Goal: Information Seeking & Learning: Find specific fact

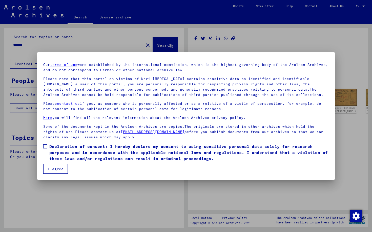
scroll to position [13, 0]
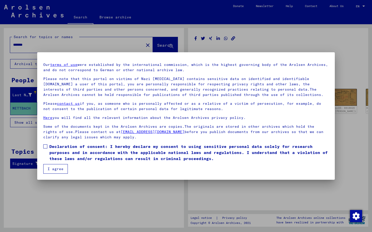
click at [53, 169] on button "I agree" at bounding box center [55, 169] width 25 height 10
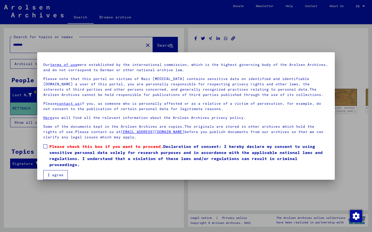
click at [52, 148] on span "Please check this box if you want to proceed." at bounding box center [106, 146] width 114 height 5
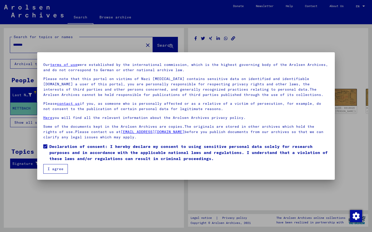
click at [53, 172] on button "I agree" at bounding box center [55, 169] width 25 height 10
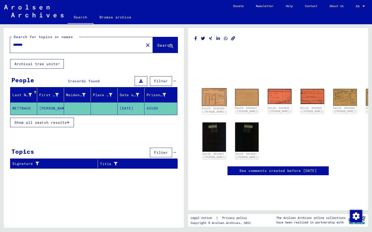
click at [207, 98] on img at bounding box center [214, 97] width 25 height 18
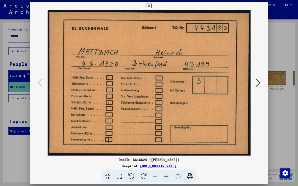
scroll to position [0, 0]
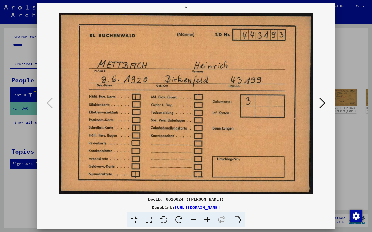
click at [321, 102] on icon at bounding box center [322, 103] width 6 height 12
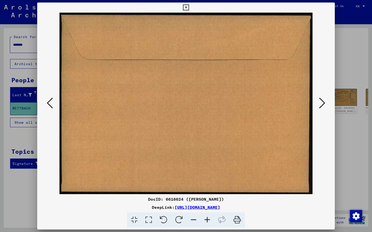
click at [321, 102] on icon at bounding box center [322, 103] width 6 height 12
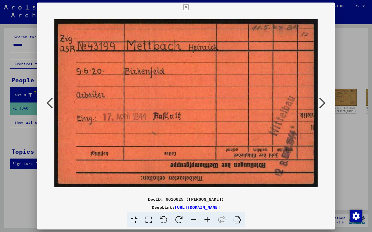
click at [322, 104] on icon at bounding box center [322, 103] width 6 height 12
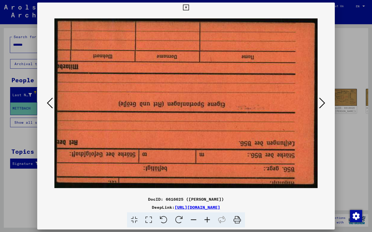
click at [322, 103] on icon at bounding box center [322, 103] width 6 height 12
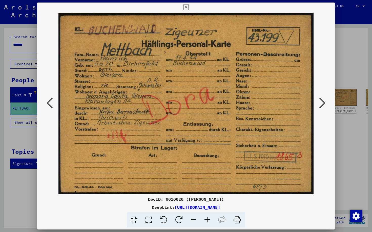
click at [325, 106] on button at bounding box center [321, 103] width 9 height 14
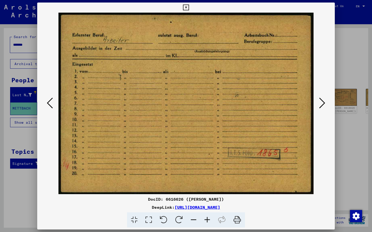
click at [322, 103] on icon at bounding box center [322, 103] width 6 height 12
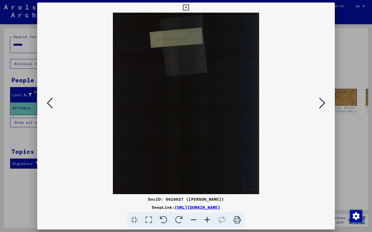
click at [321, 102] on icon at bounding box center [322, 103] width 6 height 12
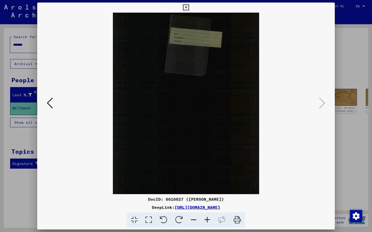
click at [189, 9] on icon at bounding box center [186, 8] width 6 height 6
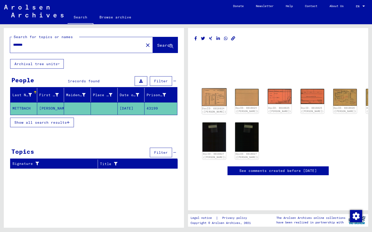
click at [214, 97] on img at bounding box center [214, 97] width 25 height 18
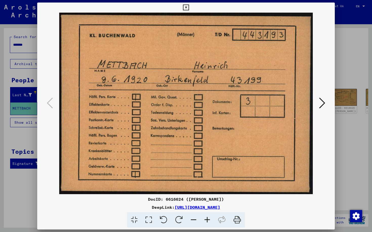
click at [189, 8] on icon at bounding box center [186, 8] width 6 height 6
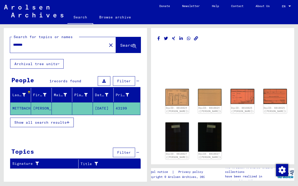
drag, startPoint x: 194, startPoint y: 78, endPoint x: 270, endPoint y: 127, distance: 89.8
click at [269, 106] on div "DocID: 6616624 ([PERSON_NAME]) DocID: 6616624 ([PERSON_NAME]) DocID: 6616625 ([…" at bounding box center [222, 109] width 131 height 151
click at [269, 134] on div "DocID: 6616624 ([PERSON_NAME]) DocID: 6616624 ([PERSON_NAME]) DocID: 6616625 ([…" at bounding box center [223, 124] width 119 height 75
drag, startPoint x: 199, startPoint y: 94, endPoint x: 305, endPoint y: 121, distance: 109.4
drag, startPoint x: 213, startPoint y: 93, endPoint x: 289, endPoint y: 98, distance: 75.6
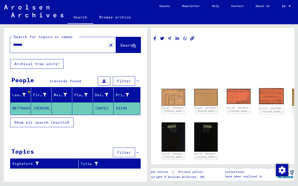
scroll to position [0, 4]
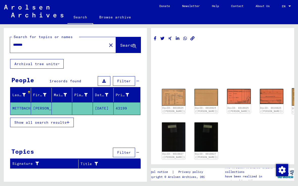
drag, startPoint x: 262, startPoint y: 97, endPoint x: 300, endPoint y: 121, distance: 44.7
drag, startPoint x: 282, startPoint y: 95, endPoint x: 304, endPoint y: 113, distance: 28.7
click at [172, 132] on img at bounding box center [174, 137] width 25 height 31
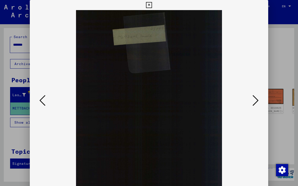
click at [172, 132] on img at bounding box center [149, 101] width 204 height 182
click at [257, 101] on icon at bounding box center [256, 101] width 6 height 12
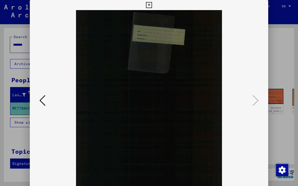
click at [152, 5] on icon at bounding box center [149, 5] width 6 height 6
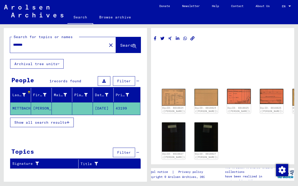
drag, startPoint x: 171, startPoint y: 129, endPoint x: 304, endPoint y: 134, distance: 133.1
